Goal: Task Accomplishment & Management: Use online tool/utility

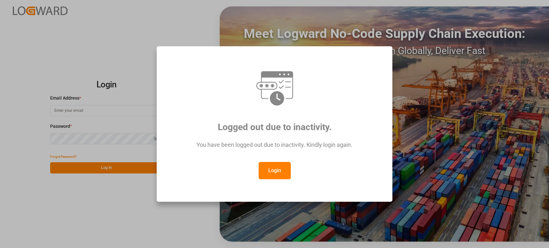
click at [283, 177] on button "Login" at bounding box center [275, 170] width 32 height 17
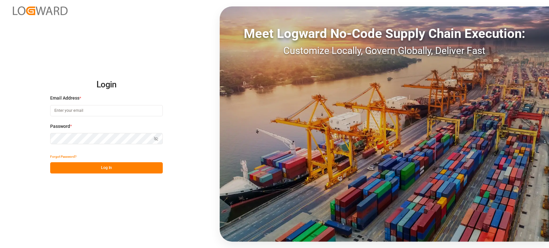
click at [104, 112] on input at bounding box center [106, 110] width 113 height 11
type input "[PERSON_NAME][EMAIL_ADDRESS][DOMAIN_NAME]"
click at [111, 165] on button "Log In" at bounding box center [106, 167] width 113 height 11
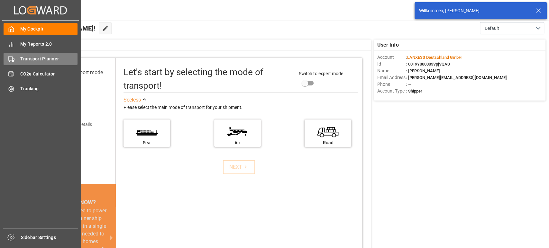
click at [40, 61] on span "Transport Planner" at bounding box center [49, 59] width 58 height 7
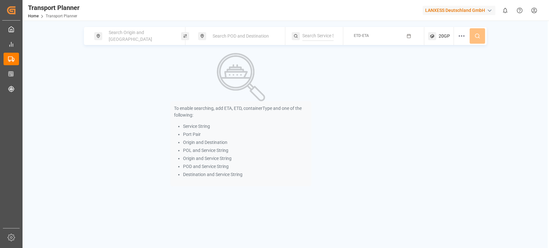
click at [139, 30] on div "Search Origin and [GEOGRAPHIC_DATA]" at bounding box center [140, 36] width 70 height 19
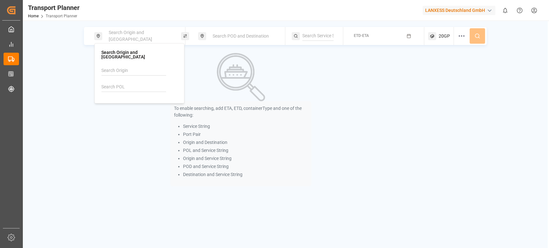
click at [119, 85] on input at bounding box center [133, 87] width 65 height 10
click at [126, 102] on b "GBLGP" at bounding box center [125, 104] width 15 height 5
type input "GBLGP"
click at [253, 35] on span "Search POD and Destination" at bounding box center [241, 35] width 56 height 5
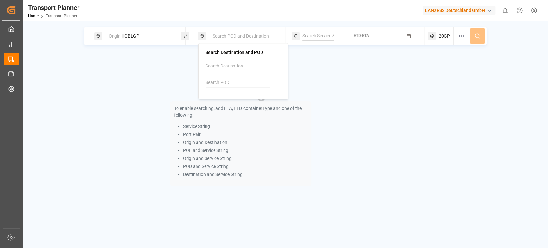
click at [229, 79] on input at bounding box center [238, 83] width 65 height 10
click at [229, 100] on b "CNSHA" at bounding box center [229, 99] width 15 height 5
type input "CNSHA"
click at [371, 42] on div "ETD-ETA" at bounding box center [385, 36] width 77 height 18
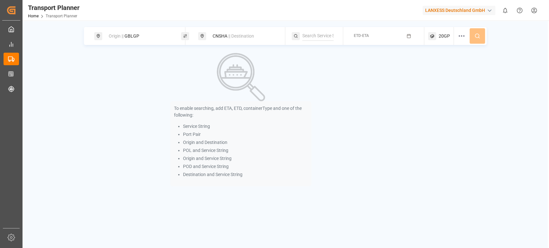
click at [408, 36] on icon "button" at bounding box center [409, 36] width 4 height 0
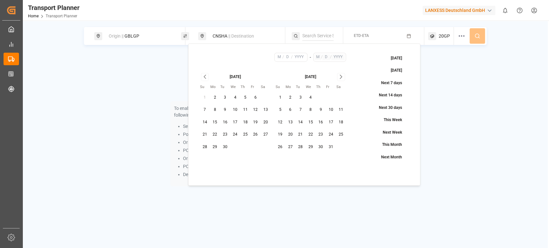
click at [227, 135] on button "23" at bounding box center [225, 135] width 10 height 10
type input "9"
type input "23"
type input "2025"
click at [344, 78] on icon "Go to next month" at bounding box center [341, 77] width 7 height 8
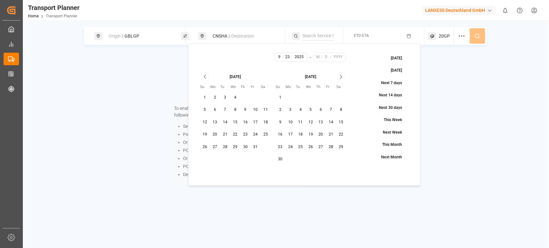
click at [344, 78] on icon "Go to next month" at bounding box center [341, 77] width 7 height 8
click at [206, 162] on button "30" at bounding box center [205, 159] width 10 height 10
type input "11"
type input "30"
type input "2025"
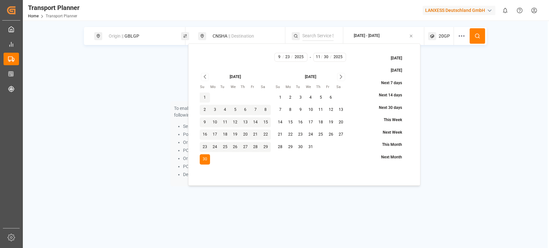
click at [478, 38] on icon at bounding box center [478, 36] width 6 height 6
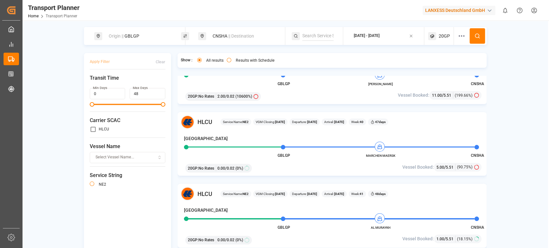
scroll to position [71, 0]
